Goal: Transaction & Acquisition: Purchase product/service

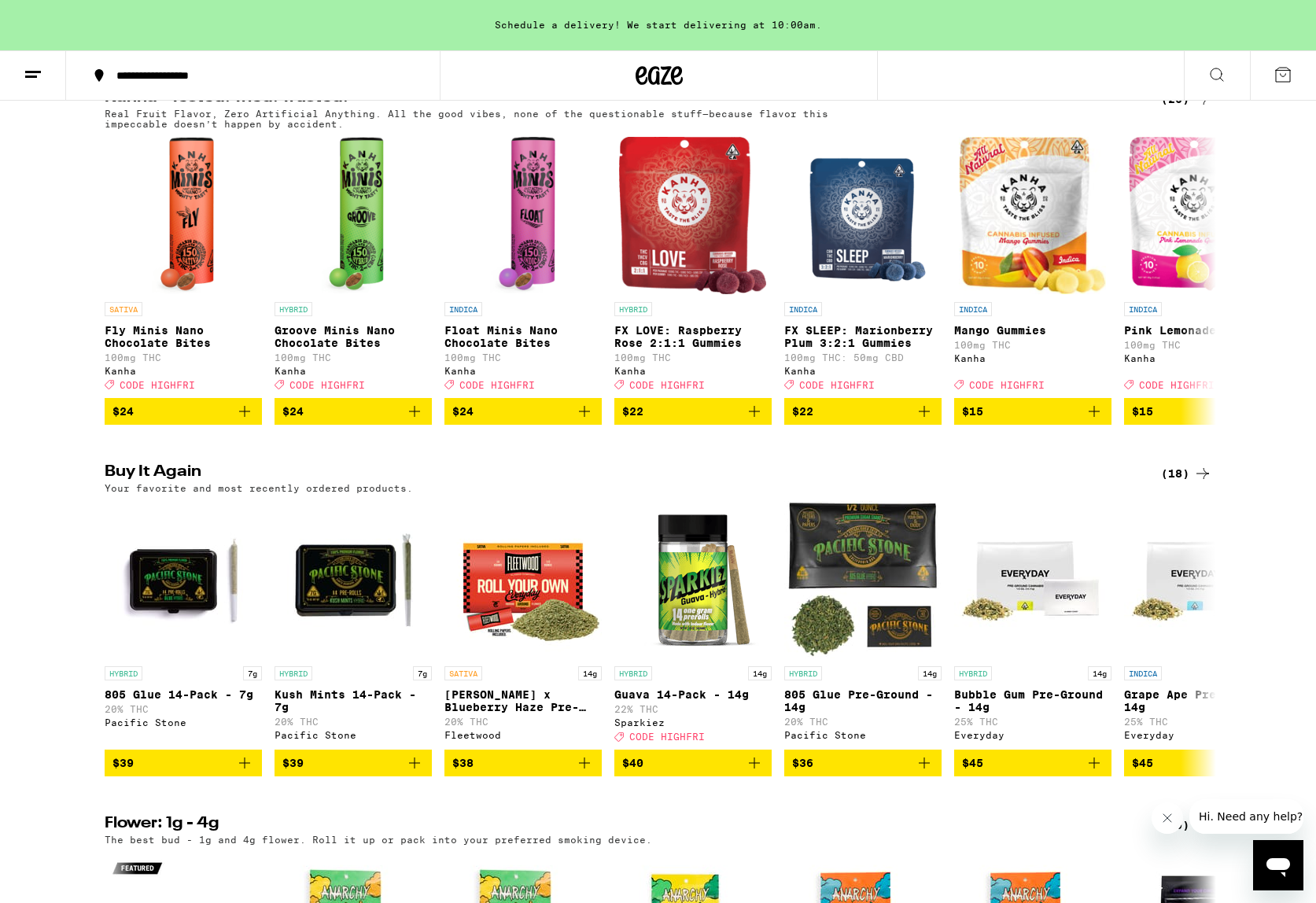
click at [1183, 483] on div "(18)" at bounding box center [1186, 473] width 51 height 19
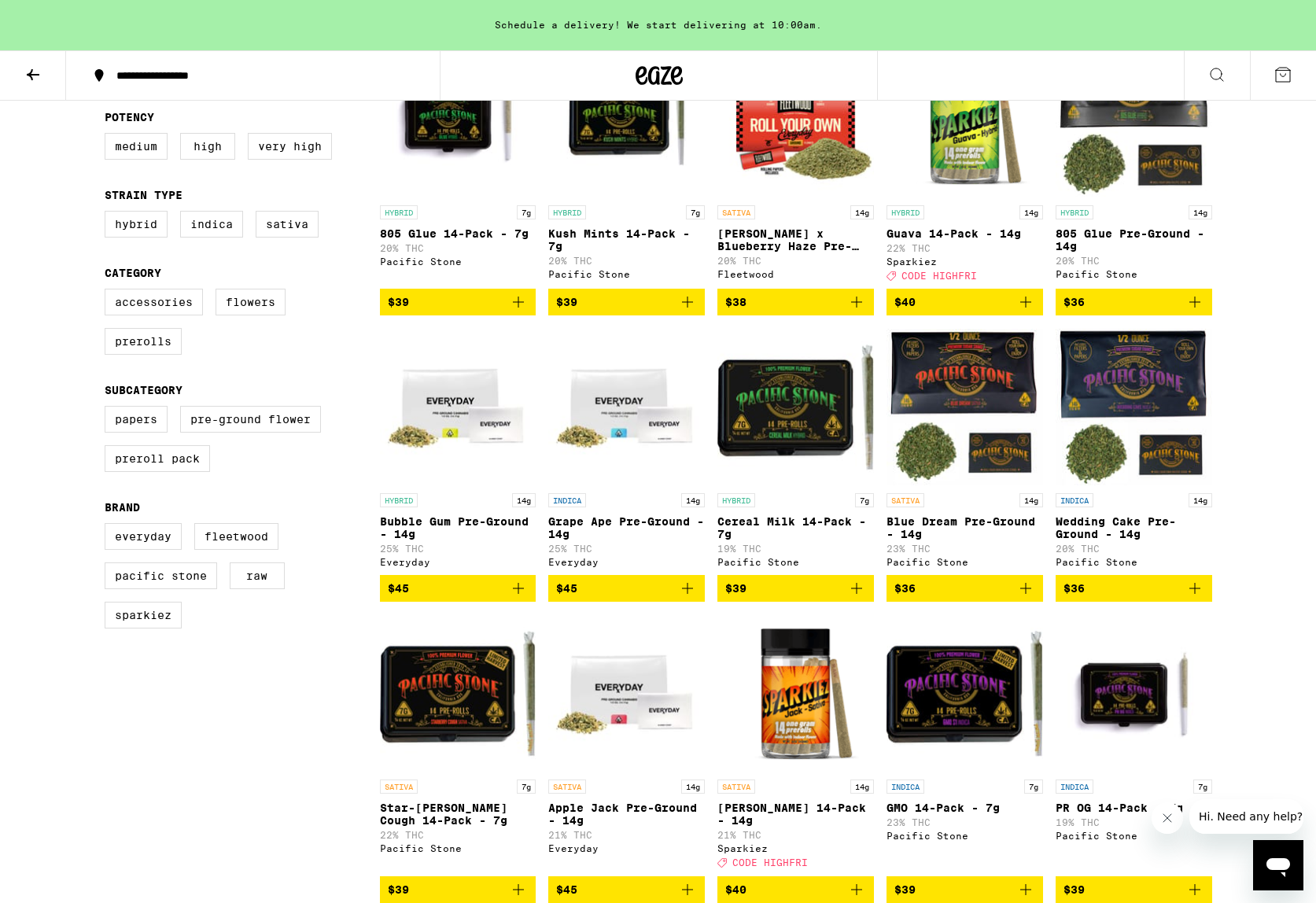
scroll to position [241, 0]
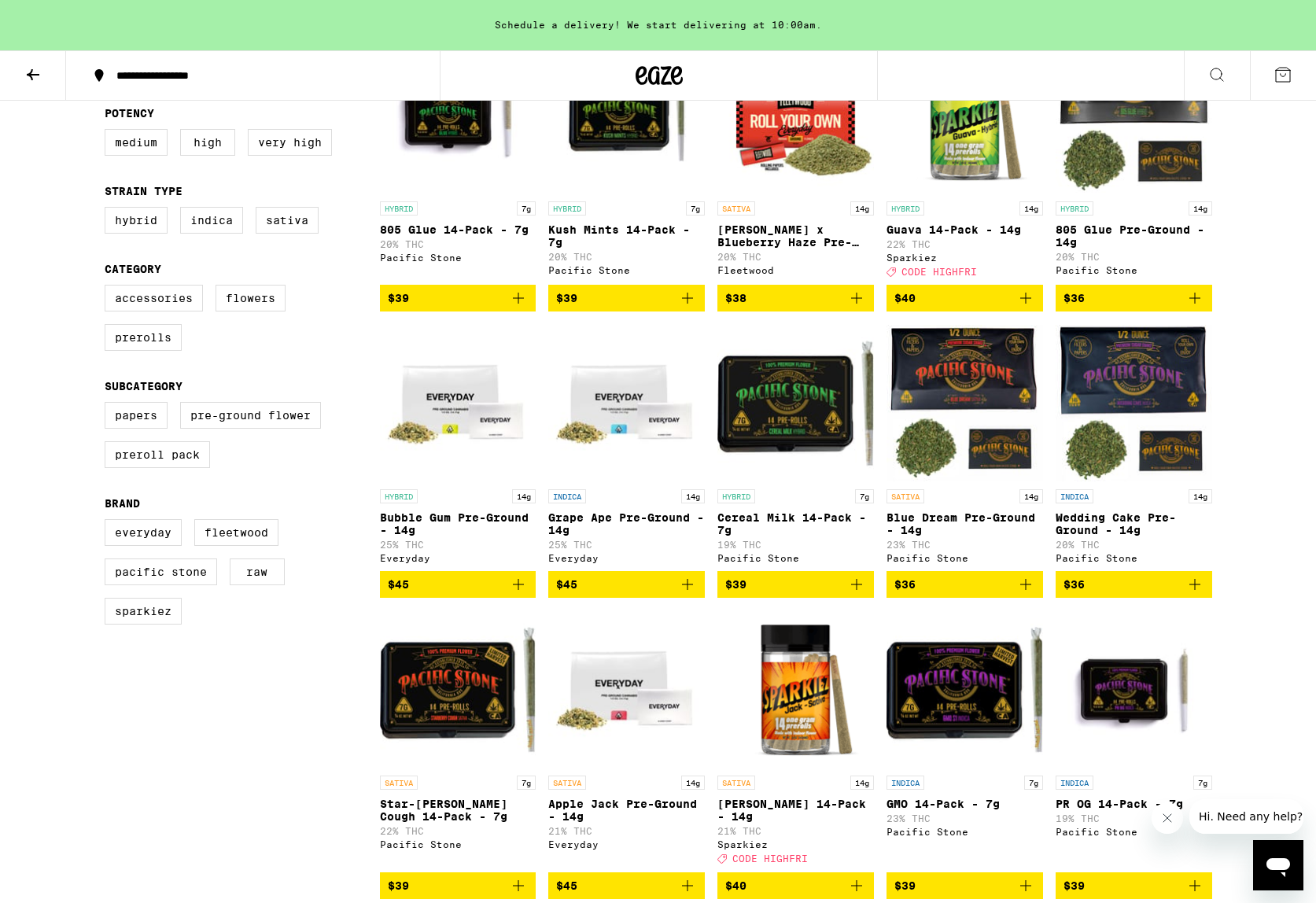
click at [1027, 308] on icon "Add to bag" at bounding box center [1025, 298] width 19 height 19
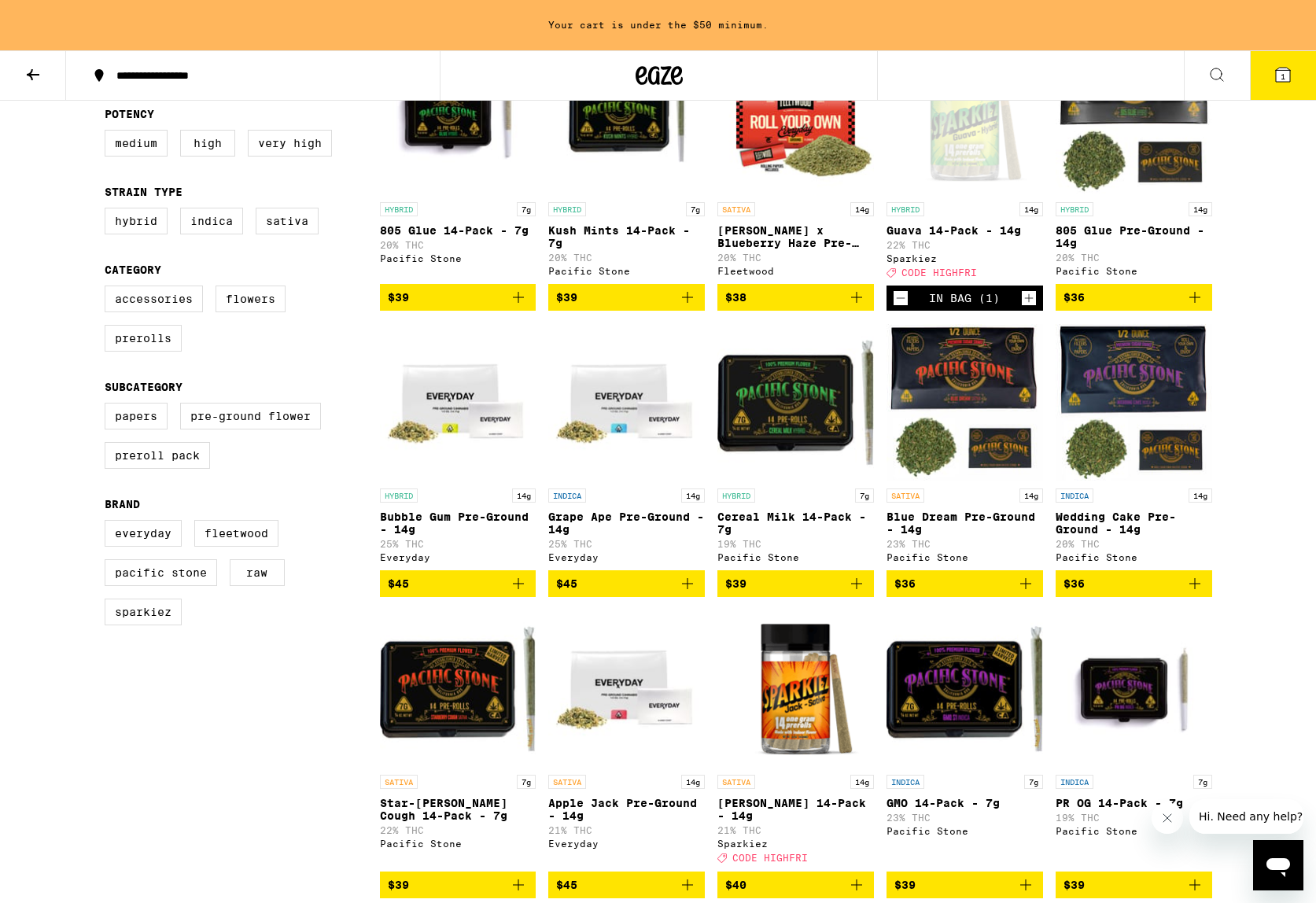
click at [517, 303] on icon "Add to bag" at bounding box center [517, 297] width 11 height 11
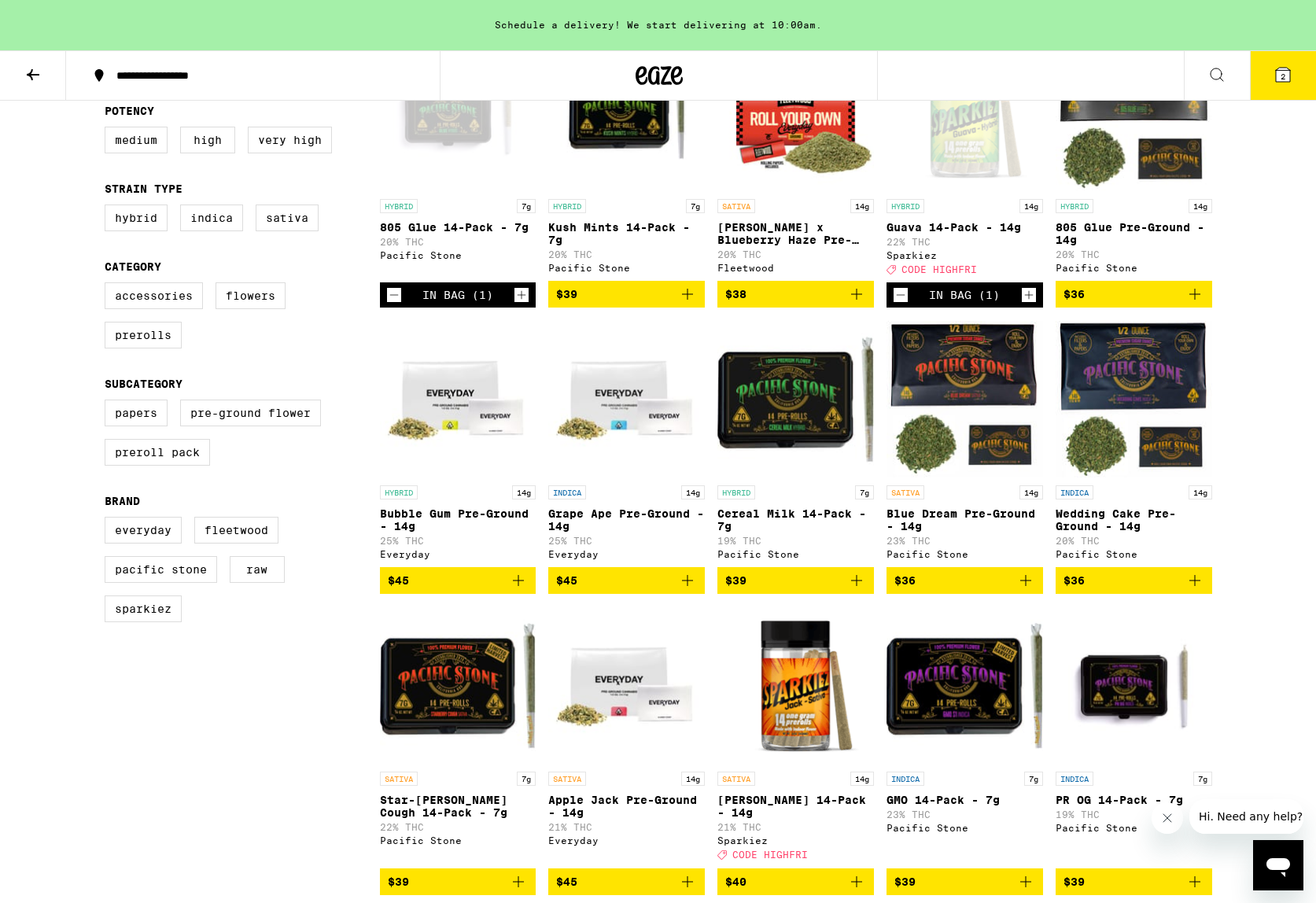
scroll to position [239, 0]
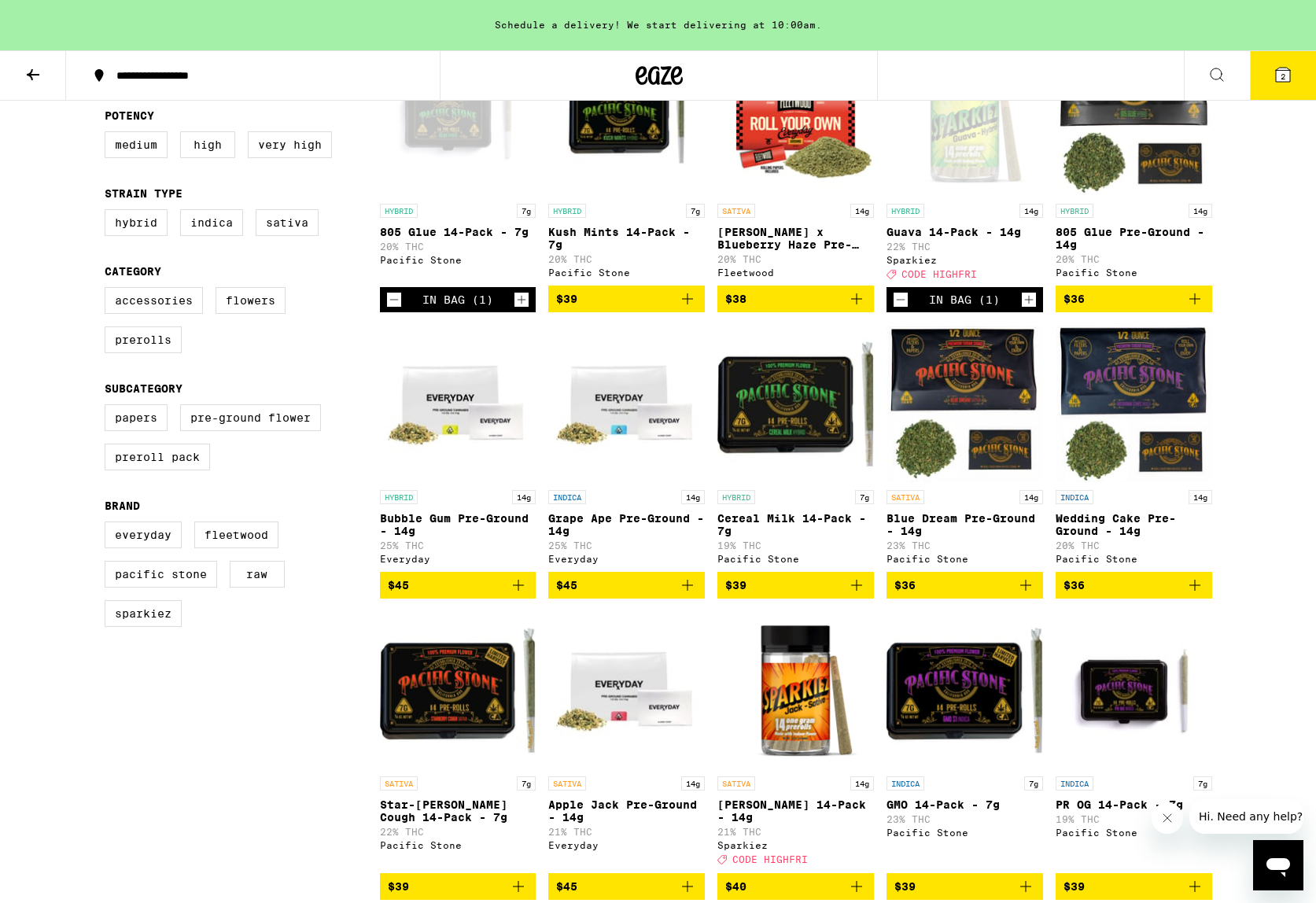
click at [1285, 80] on span "2" at bounding box center [1283, 76] width 5 height 9
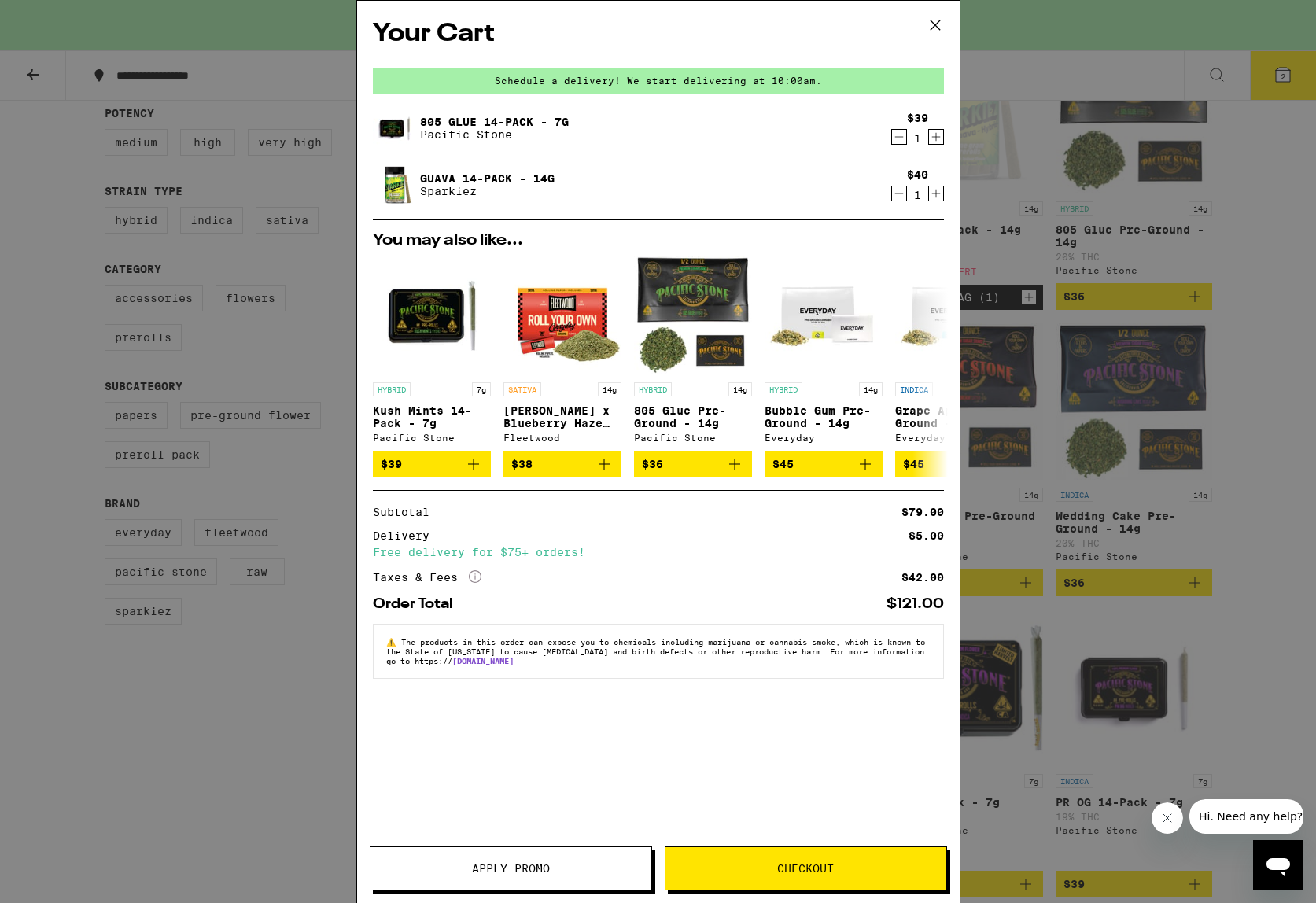
click at [937, 24] on icon at bounding box center [935, 25] width 24 height 24
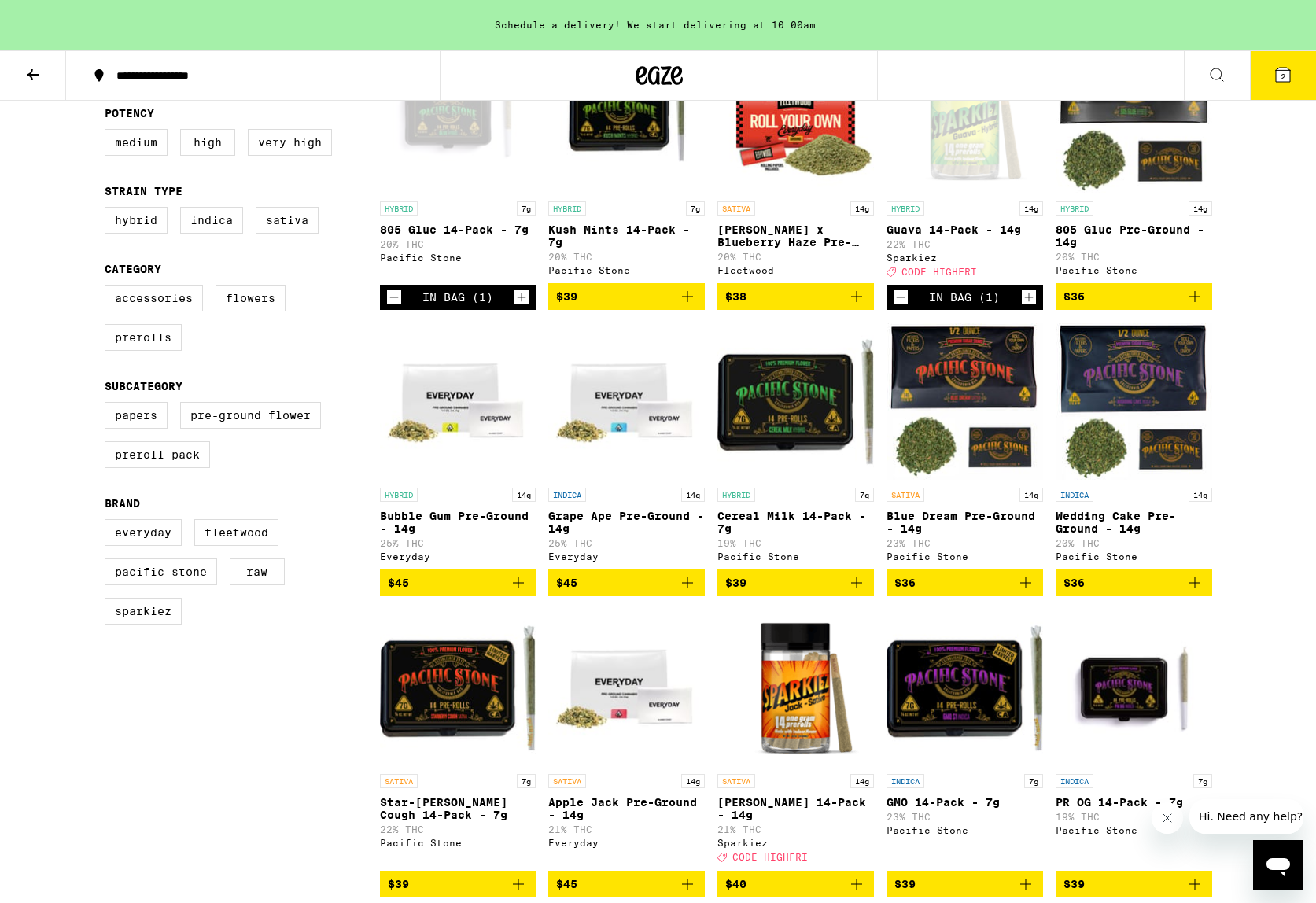
click at [1282, 79] on span "2" at bounding box center [1283, 76] width 5 height 9
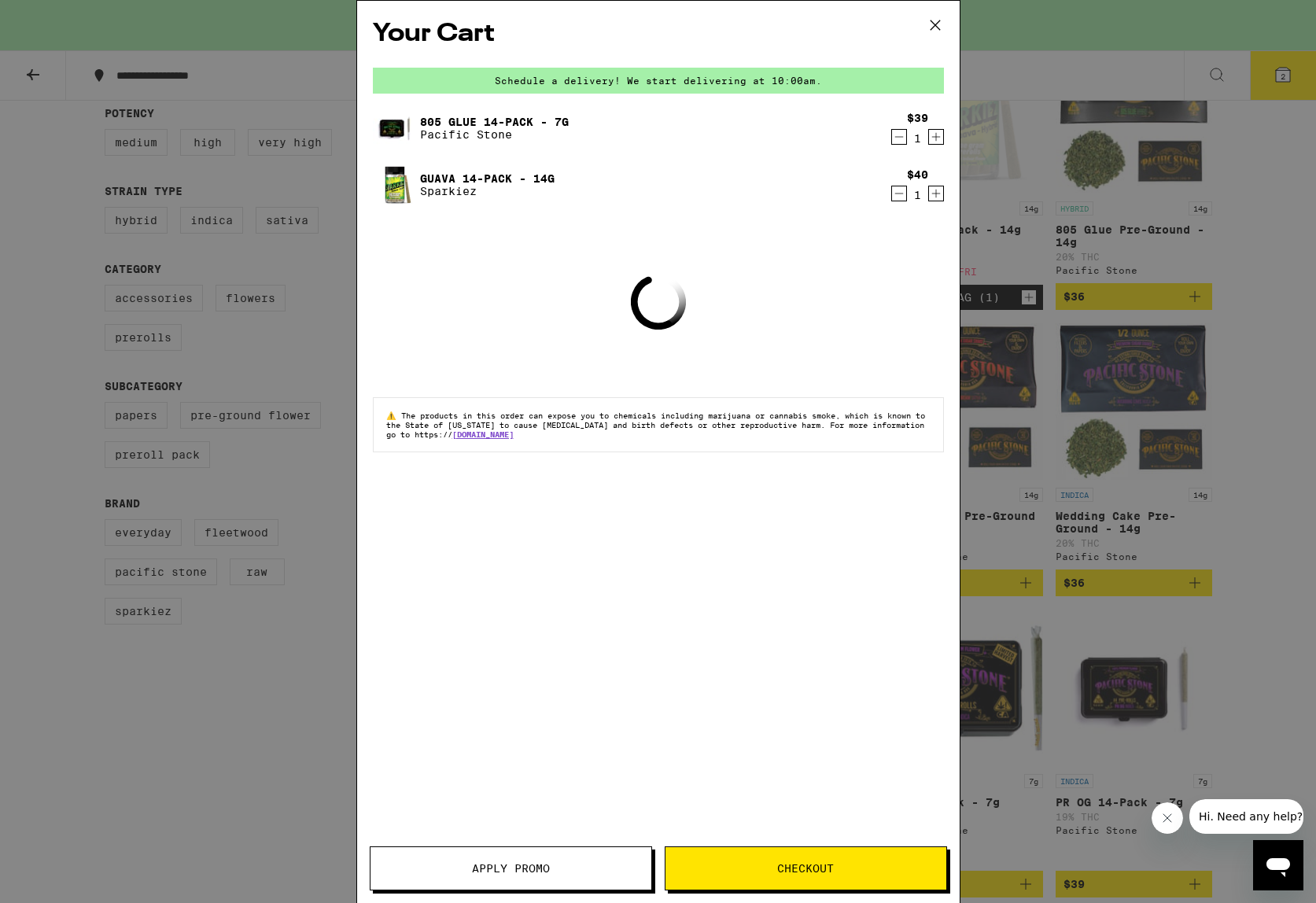
click at [546, 860] on button "Apply Promo" at bounding box center [511, 868] width 283 height 44
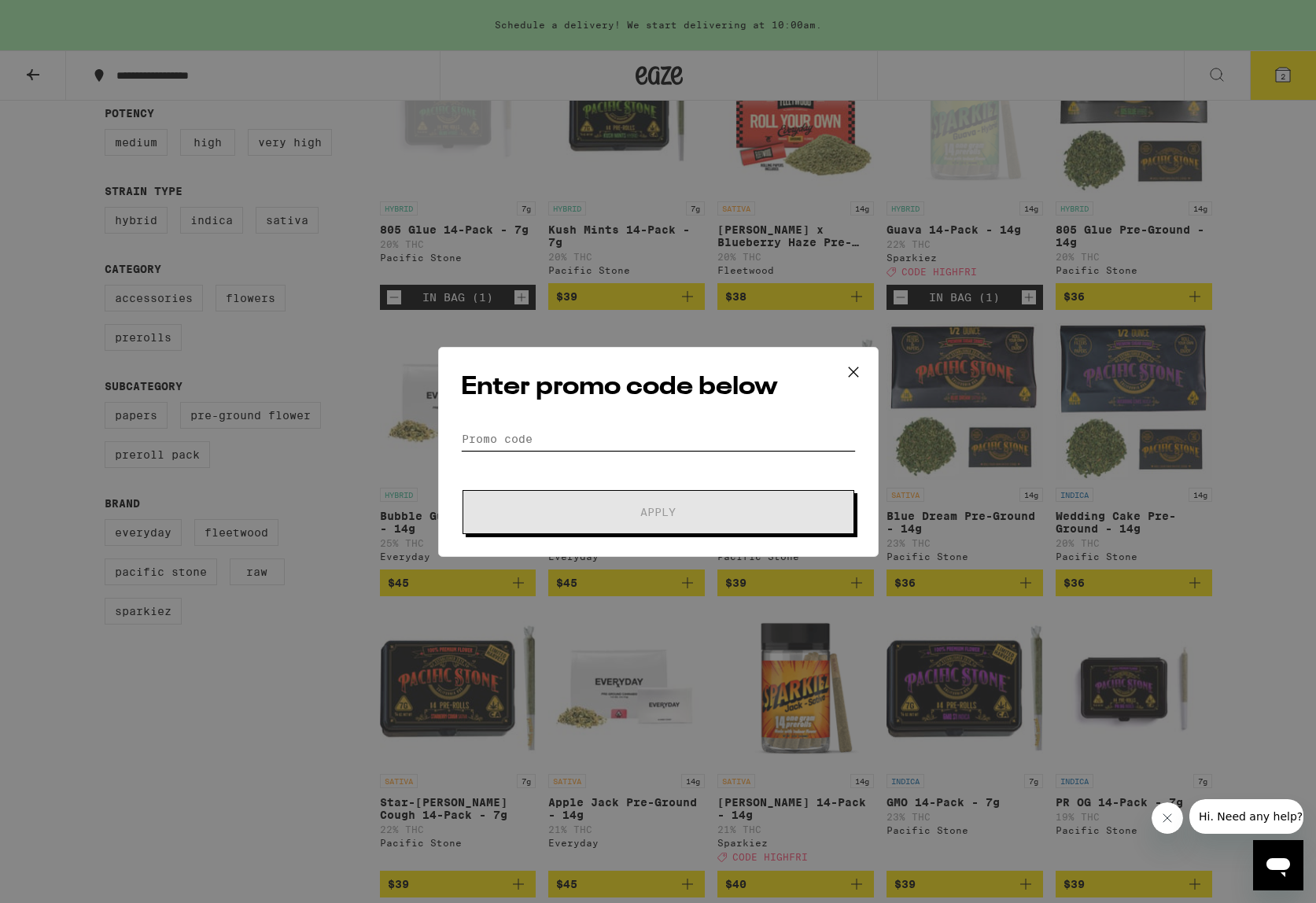
click at [506, 442] on input "Promo Code" at bounding box center [659, 439] width 395 height 24
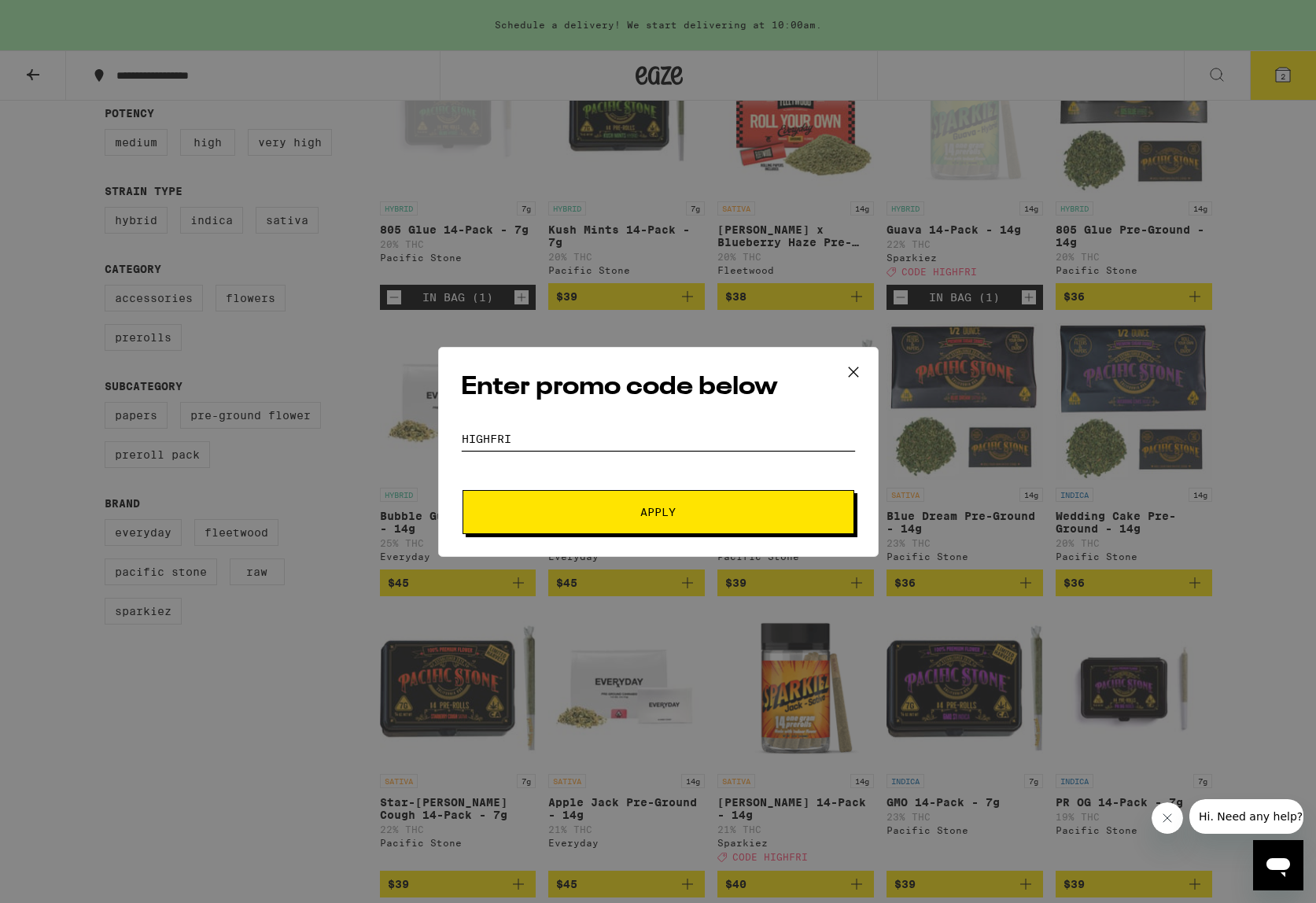
type input "HIGHFRI"
click at [697, 518] on button "Apply" at bounding box center [658, 512] width 392 height 44
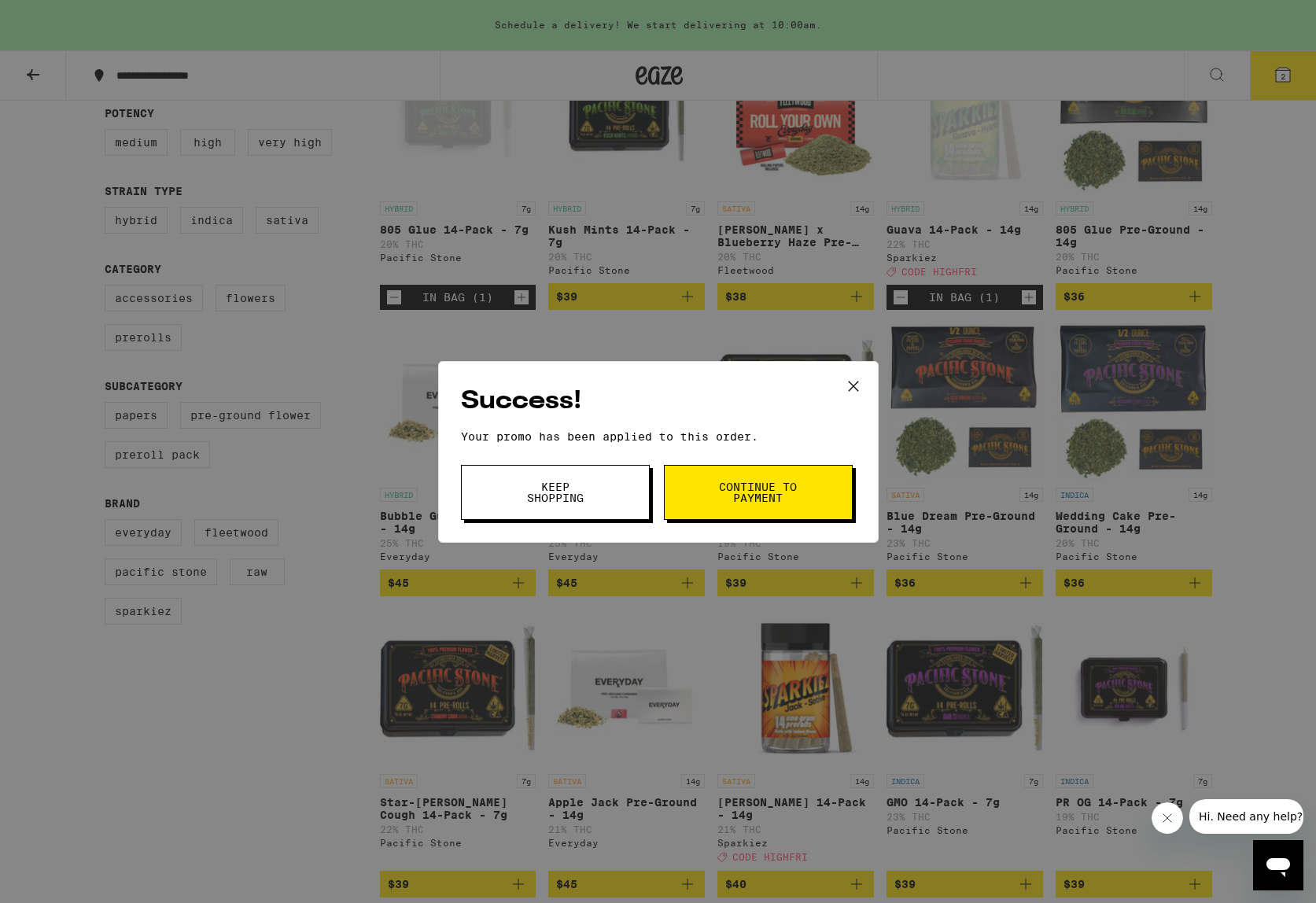
click at [760, 494] on span "Continue to payment" at bounding box center [758, 492] width 80 height 22
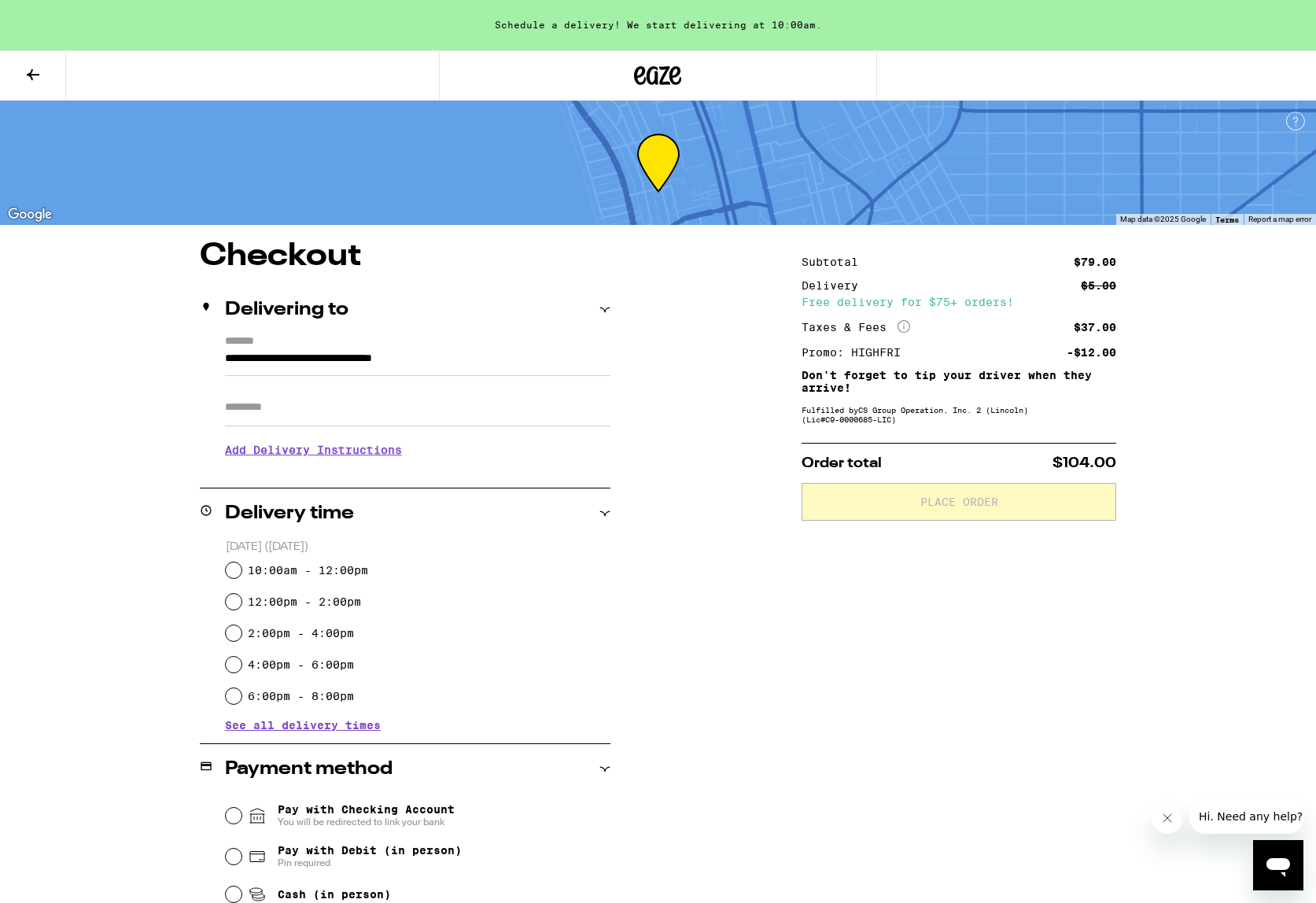
click at [275, 606] on label "12:00pm - 2:00pm" at bounding box center [304, 601] width 113 height 12
click at [241, 606] on input "12:00pm - 2:00pm" at bounding box center [233, 601] width 16 height 16
radio input "true"
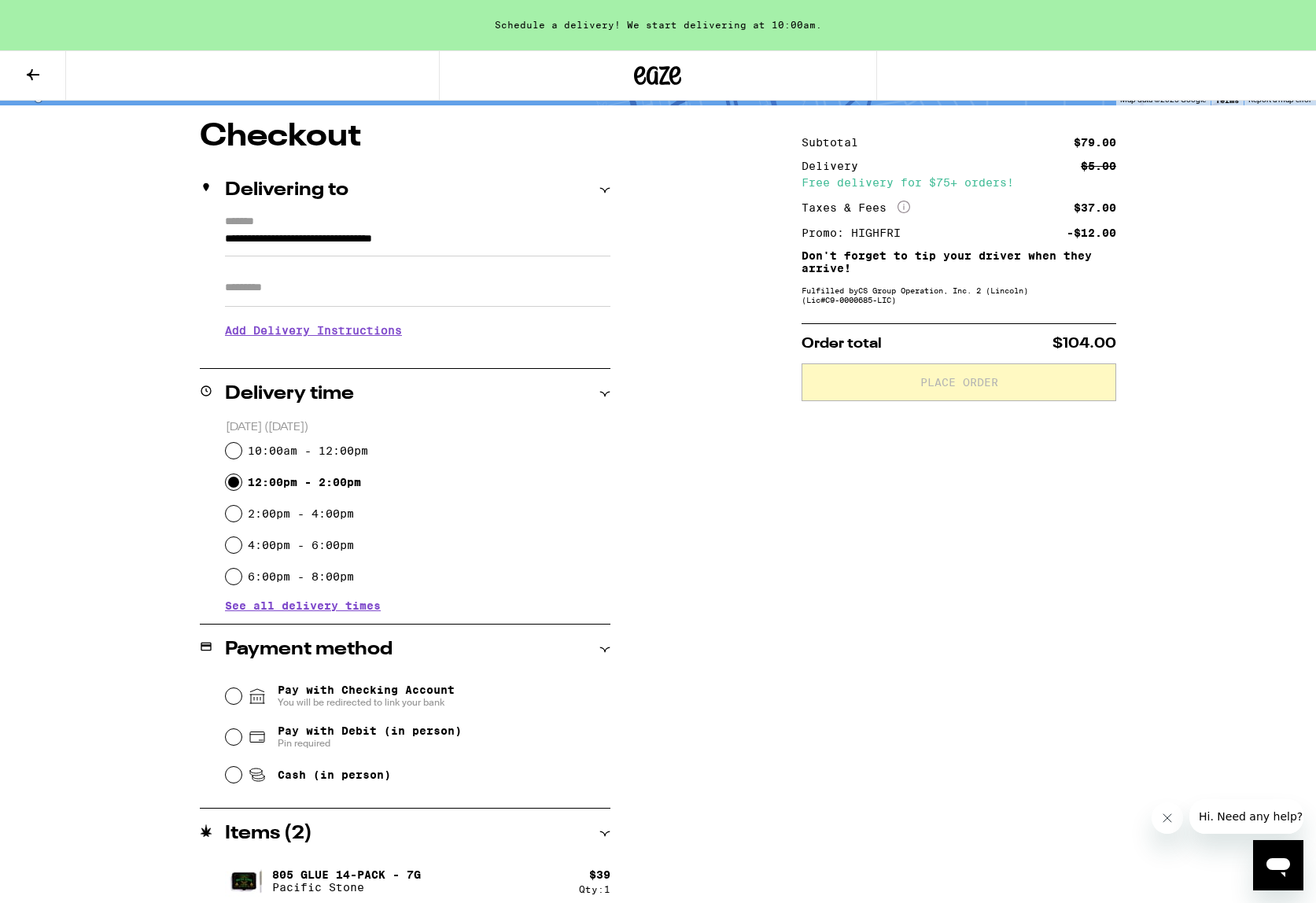
scroll to position [122, 0]
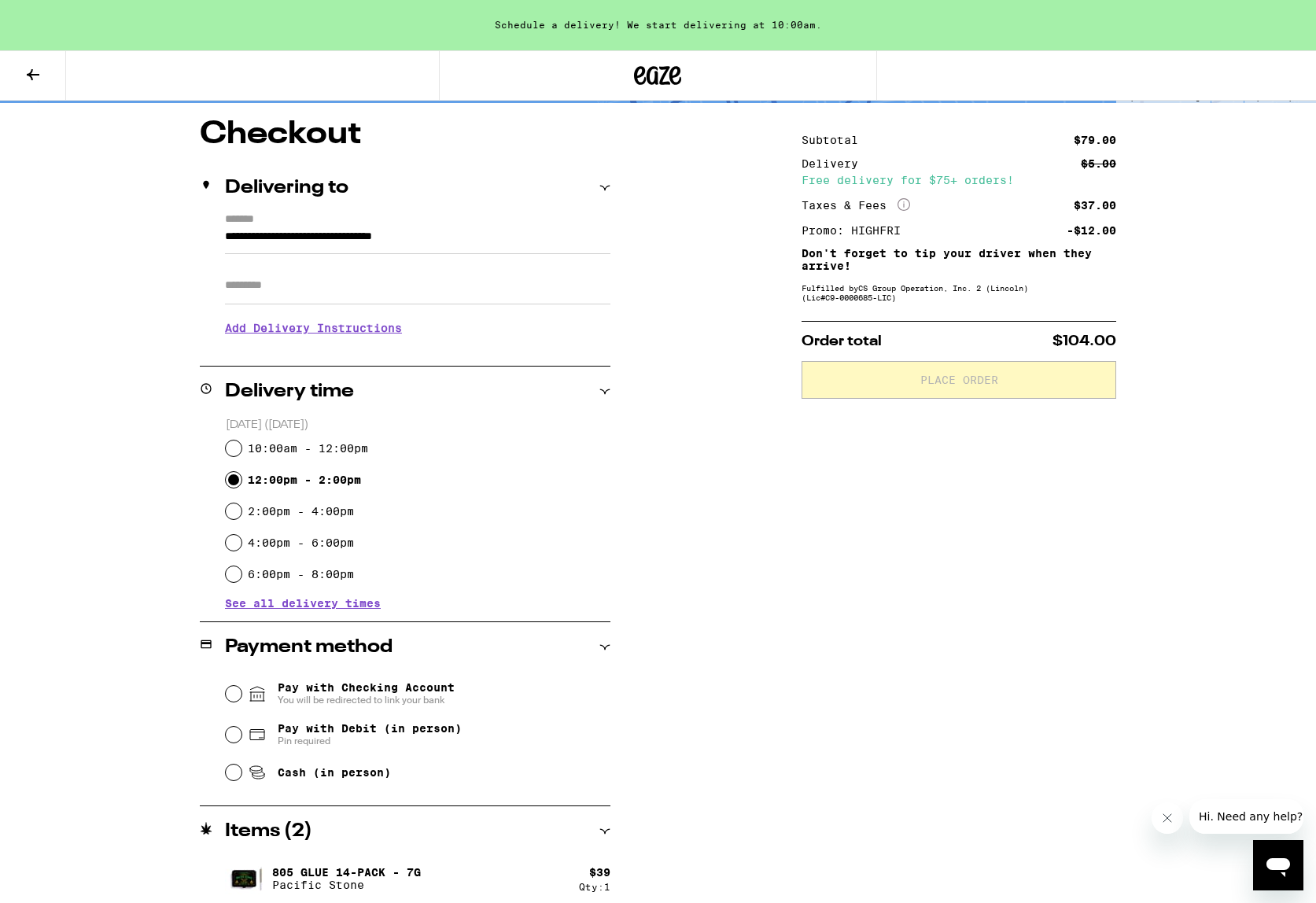
click at [289, 774] on span "Cash (in person)" at bounding box center [334, 772] width 113 height 12
click at [241, 774] on input "Cash (in person)" at bounding box center [233, 772] width 16 height 16
radio input "true"
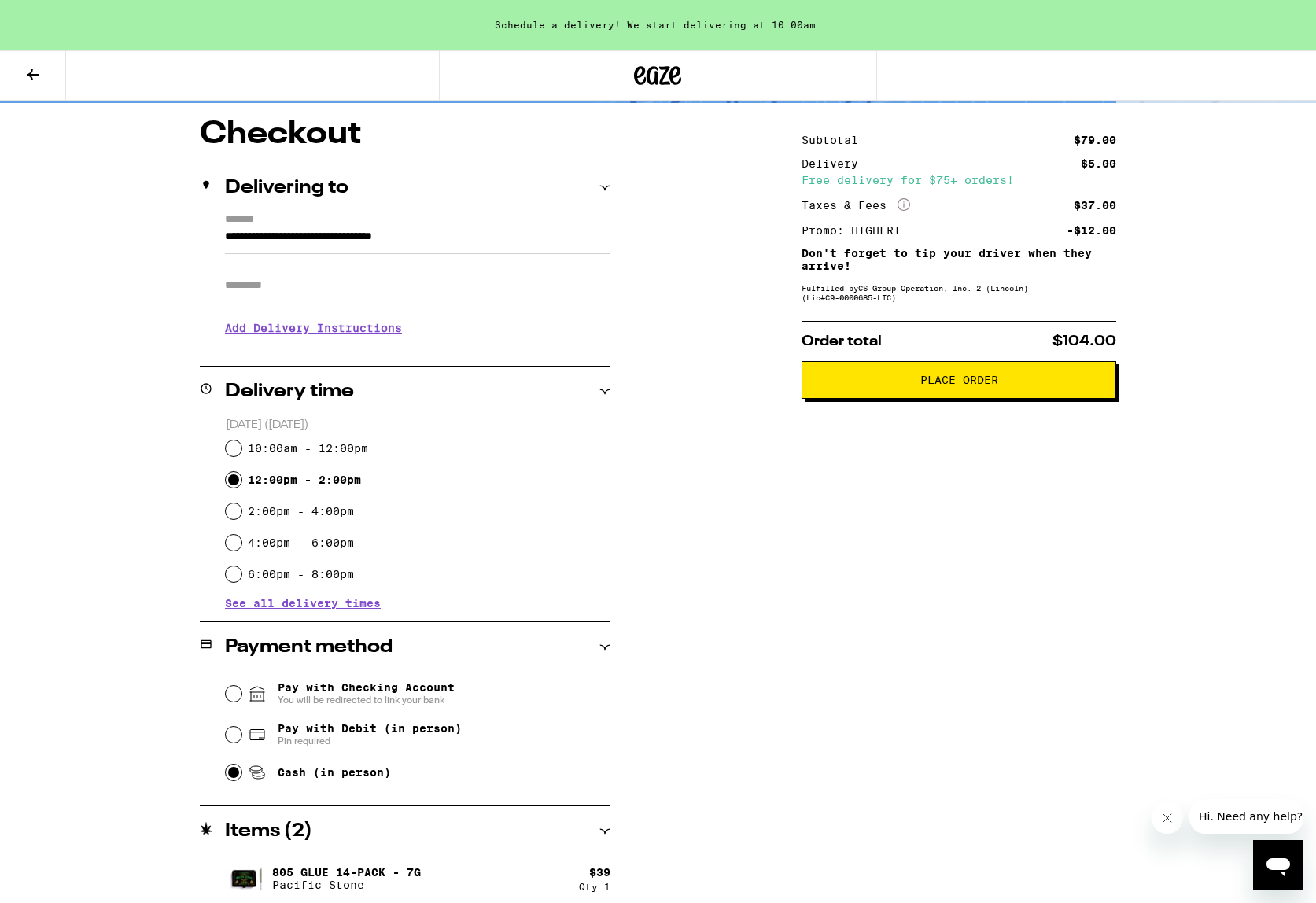
click at [950, 385] on span "Place Order" at bounding box center [959, 380] width 78 height 11
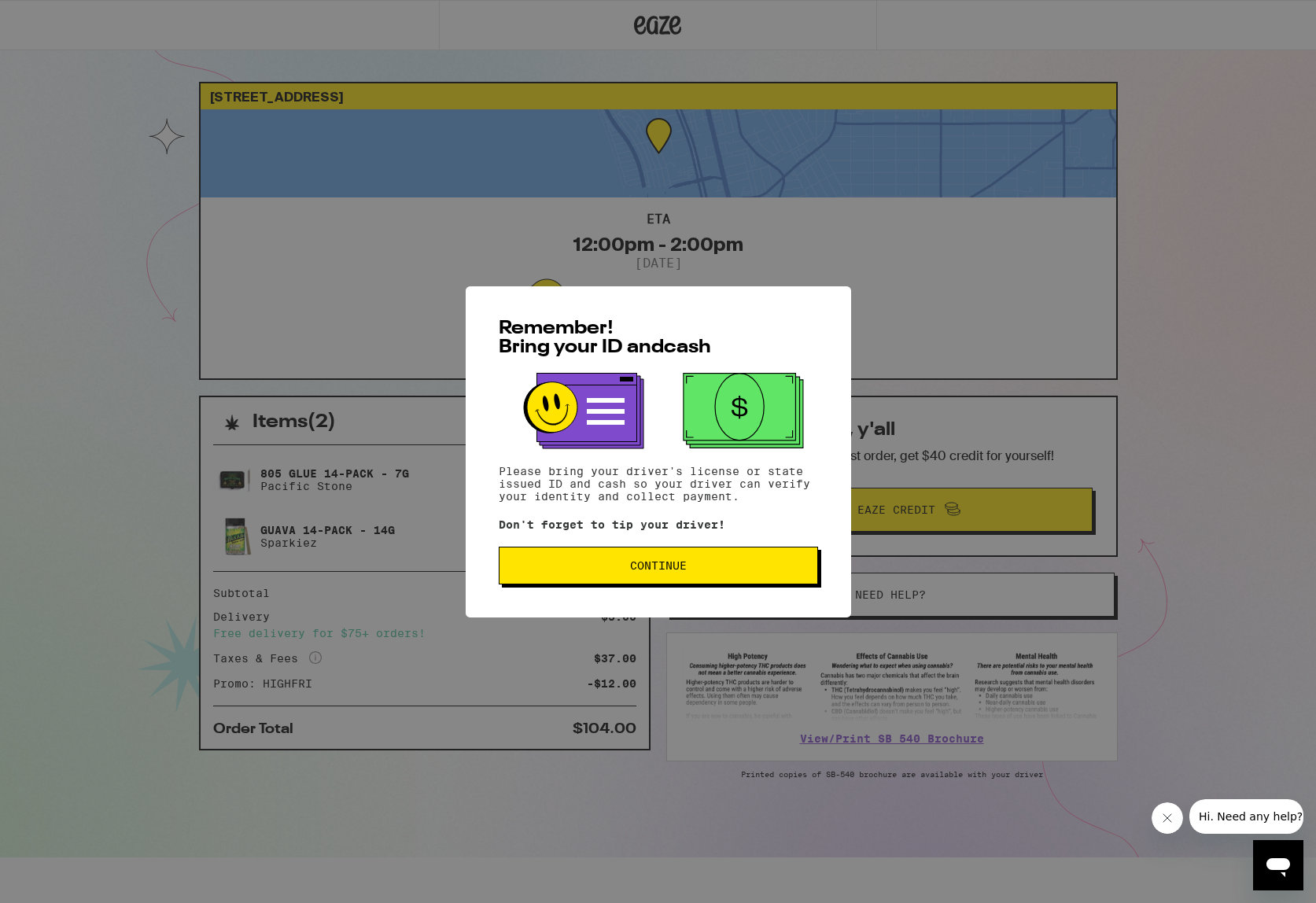
click at [762, 576] on button "Continue" at bounding box center [658, 566] width 319 height 38
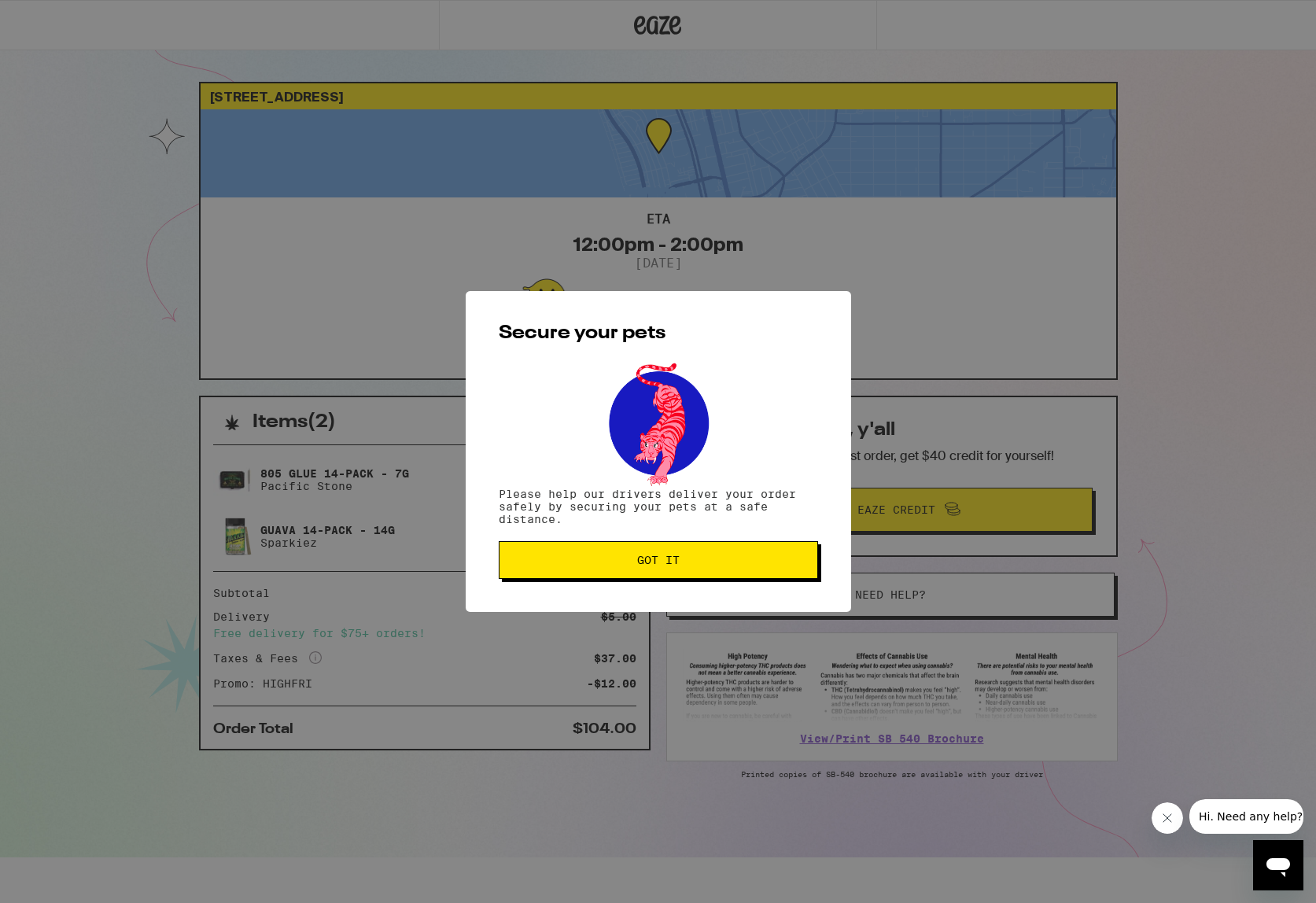
click at [753, 573] on button "Got it" at bounding box center [658, 561] width 319 height 38
